Goal: Information Seeking & Learning: Learn about a topic

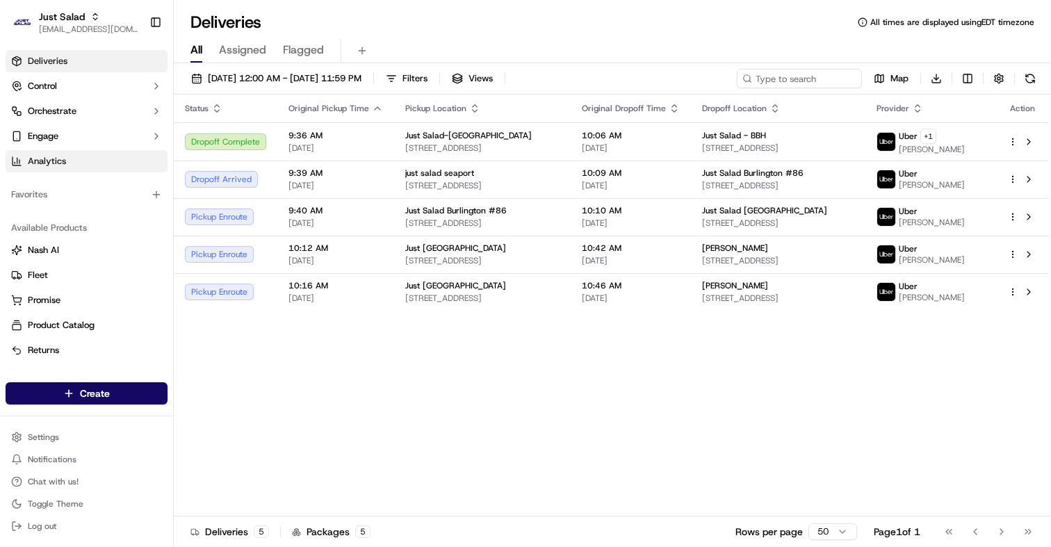
click at [59, 163] on span "Analytics" at bounding box center [47, 161] width 38 height 13
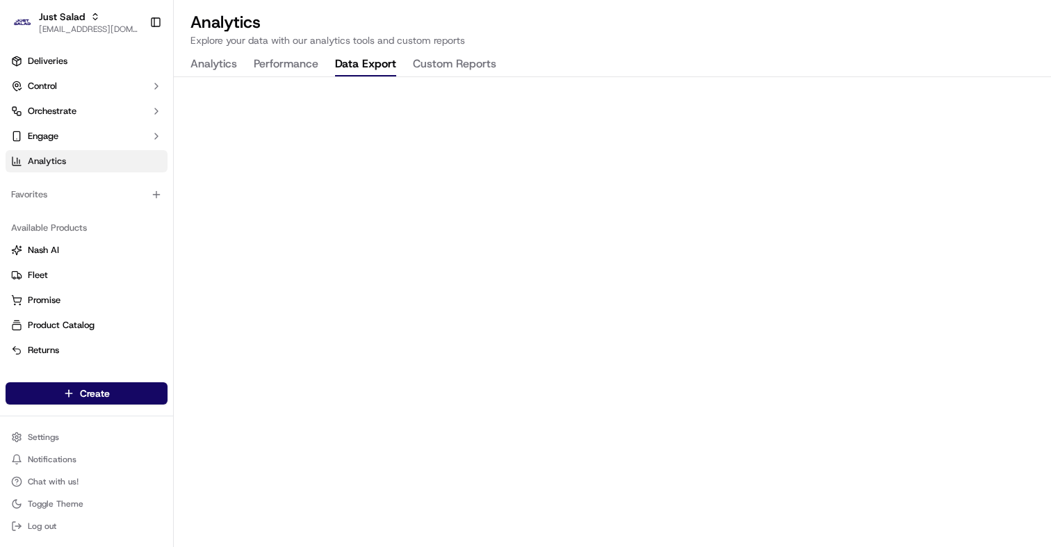
click at [357, 60] on button "Data Export" at bounding box center [365, 65] width 61 height 24
click at [295, 63] on button "Performance" at bounding box center [286, 65] width 65 height 24
click at [215, 64] on button "Analytics" at bounding box center [213, 65] width 47 height 24
